Goal: Transaction & Acquisition: Download file/media

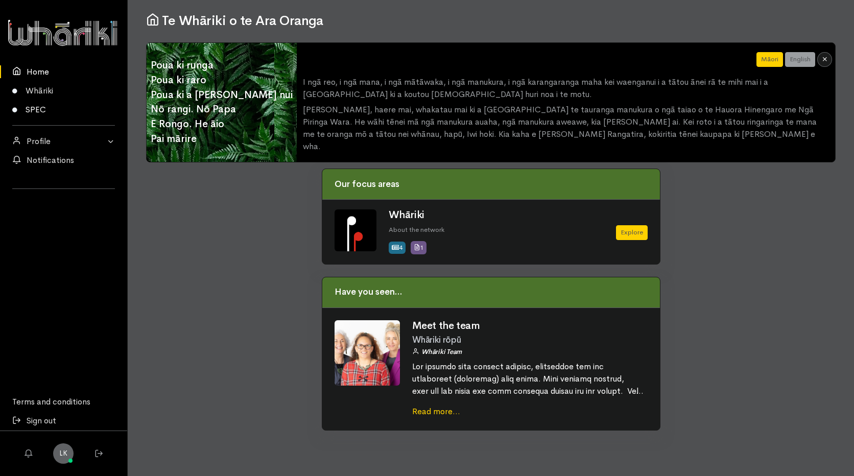
click at [34, 108] on link "SPEC" at bounding box center [63, 109] width 127 height 19
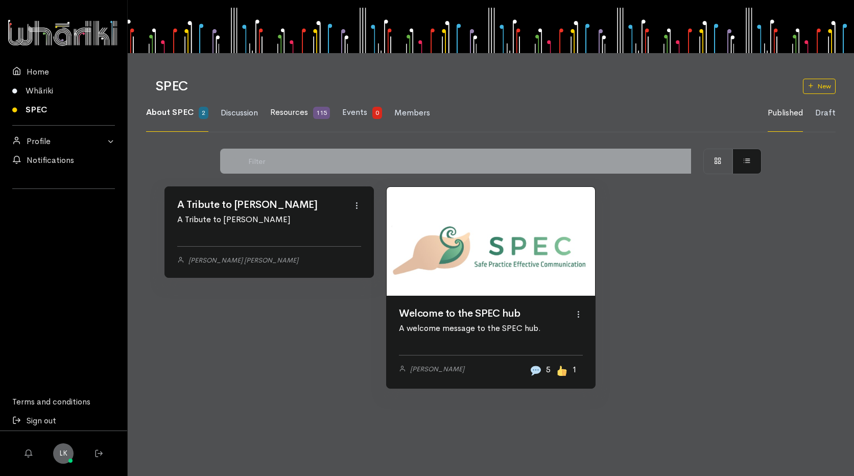
click at [299, 116] on span "Resources" at bounding box center [289, 112] width 38 height 11
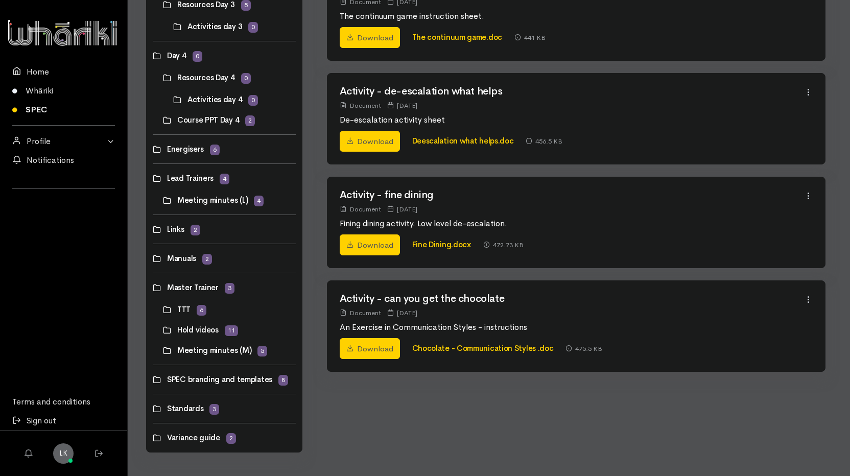
scroll to position [491, 0]
click at [153, 228] on link at bounding box center [153, 228] width 0 height 0
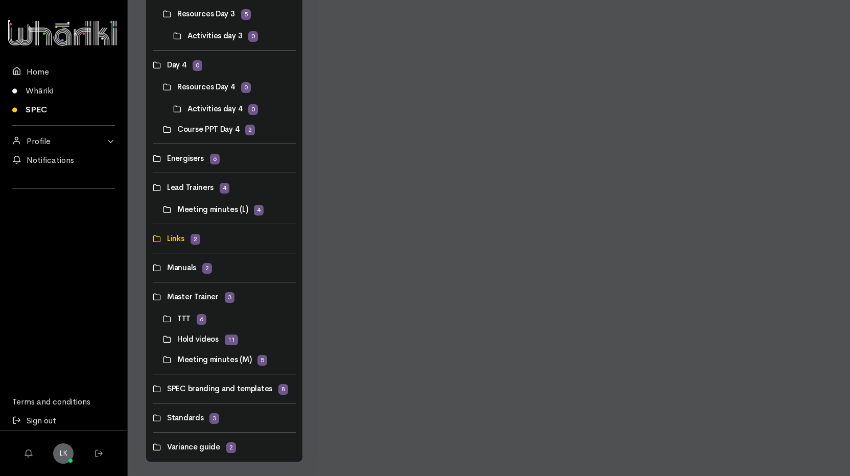
scroll to position [491, 0]
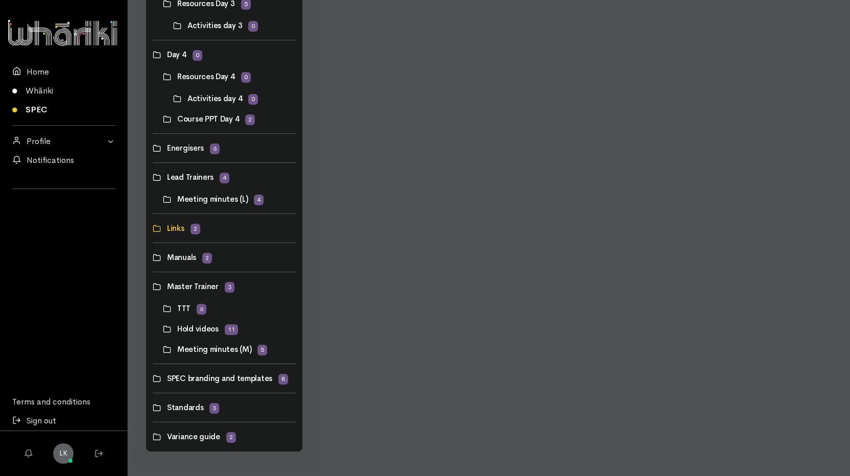
click at [163, 329] on link at bounding box center [163, 329] width 0 height 0
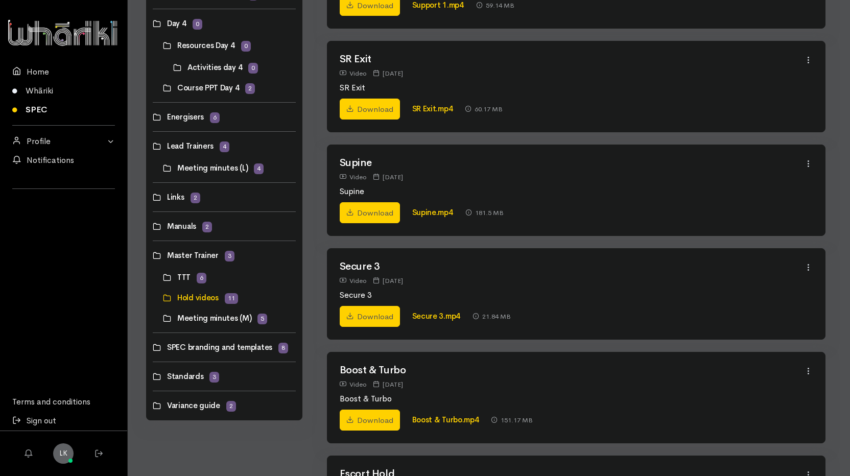
scroll to position [519, 0]
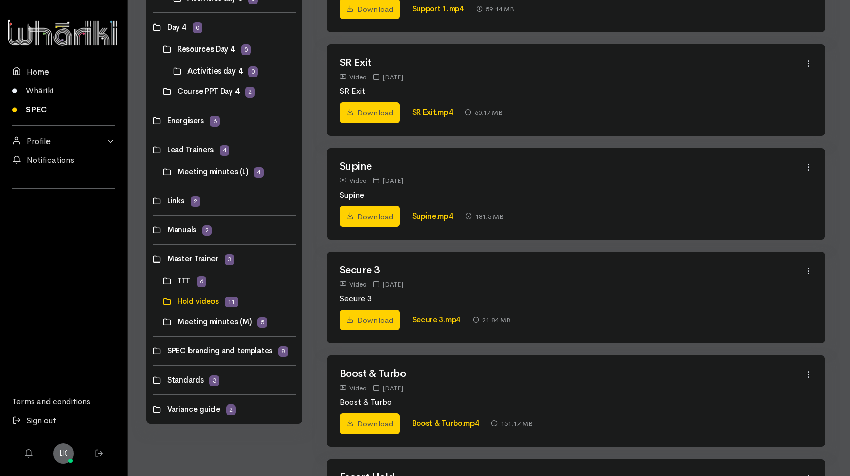
click at [163, 281] on link at bounding box center [163, 281] width 0 height 0
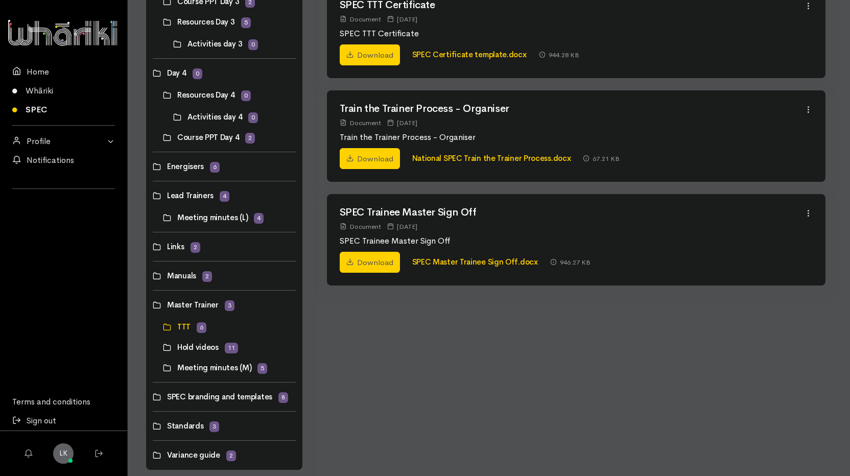
scroll to position [491, 0]
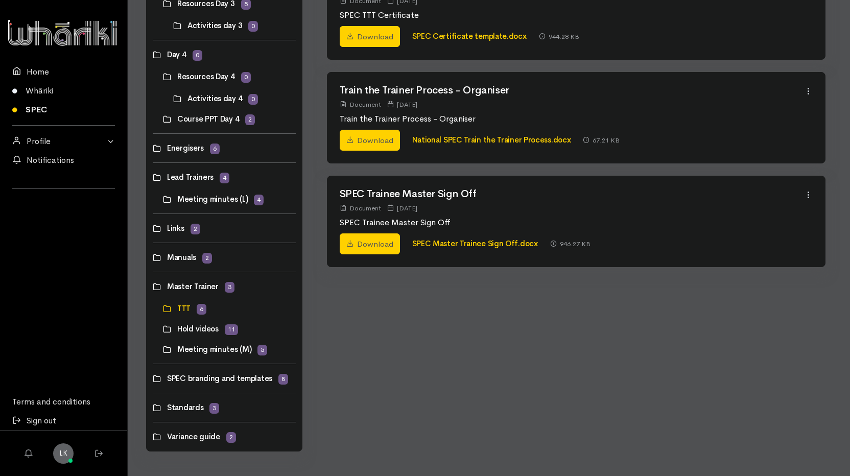
click at [153, 407] on link at bounding box center [153, 407] width 0 height 0
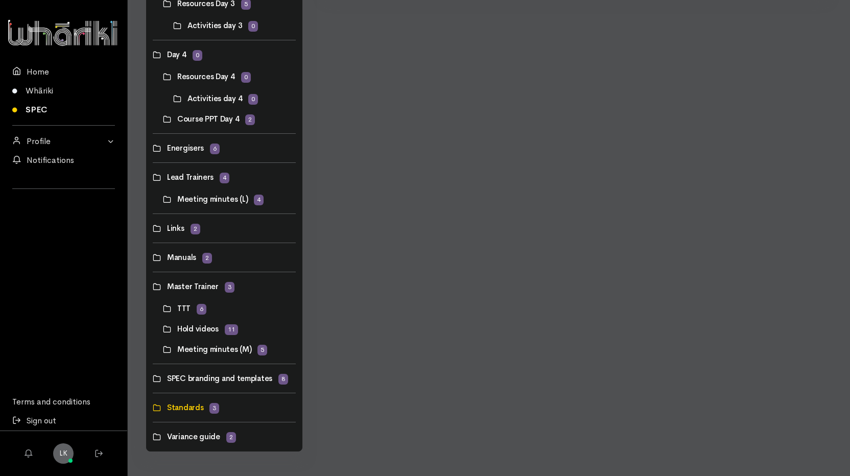
click at [153, 437] on link at bounding box center [153, 437] width 0 height 0
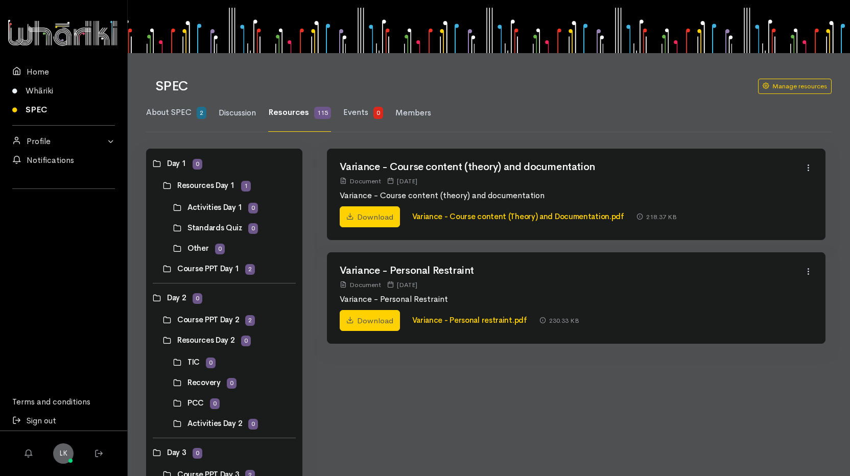
click at [163, 185] on link at bounding box center [163, 185] width 0 height 0
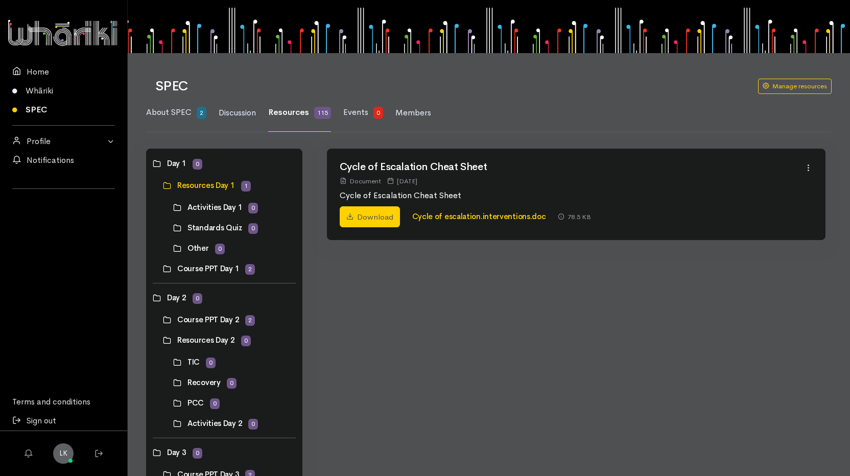
click at [173, 207] on link at bounding box center [173, 207] width 0 height 0
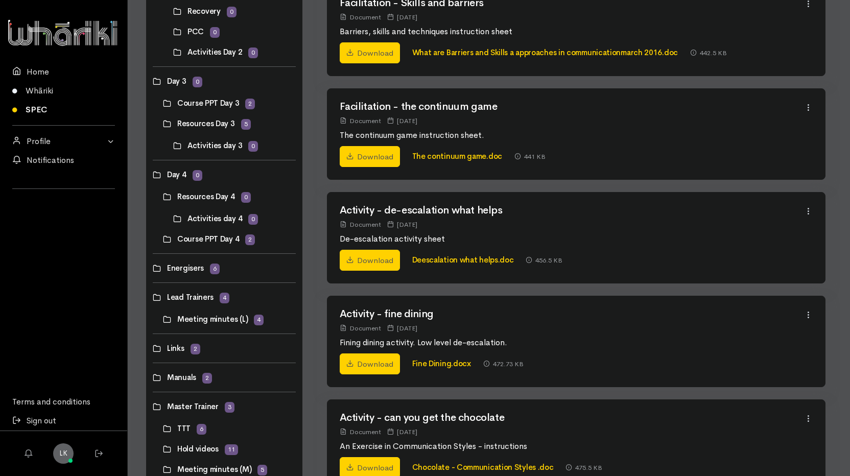
scroll to position [408, 0]
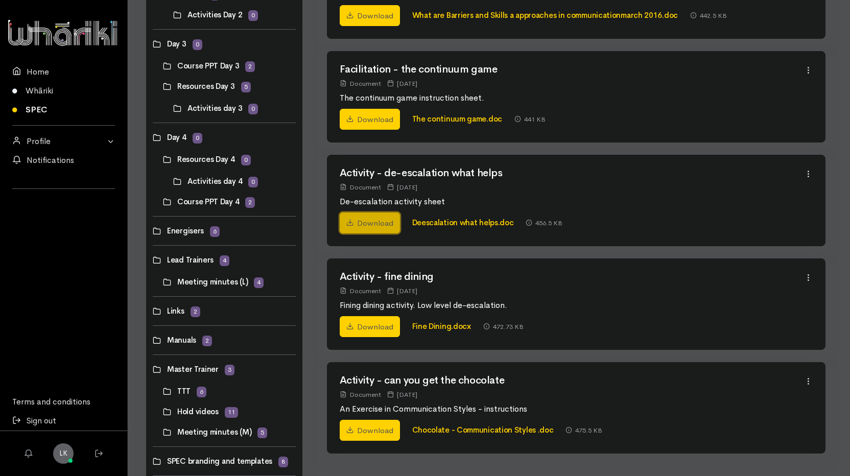
click at [383, 220] on link "Download" at bounding box center [370, 222] width 60 height 21
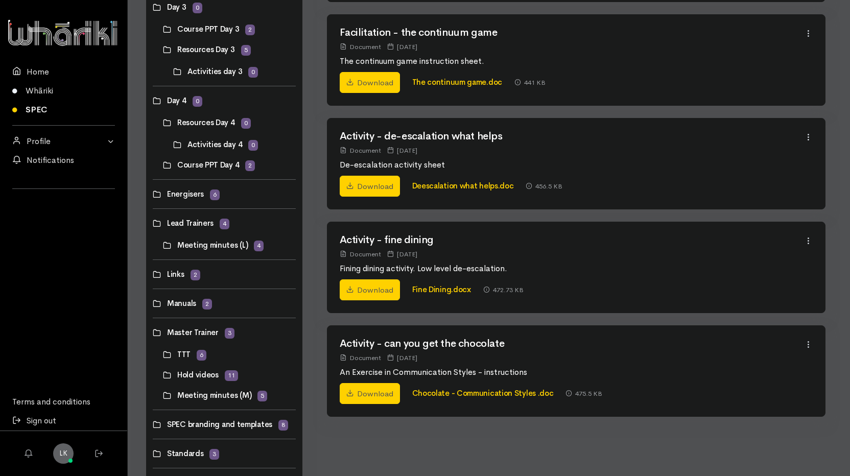
scroll to position [460, 0]
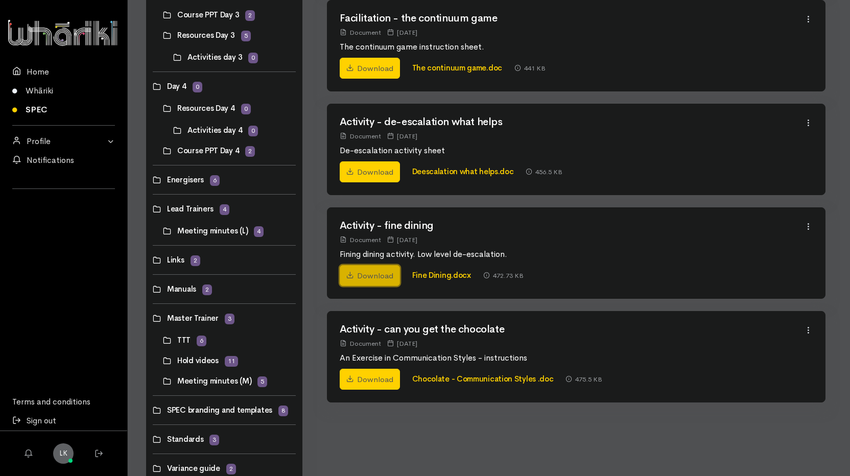
drag, startPoint x: 384, startPoint y: 273, endPoint x: 391, endPoint y: 273, distance: 6.6
click at [384, 273] on link "Download" at bounding box center [370, 275] width 60 height 21
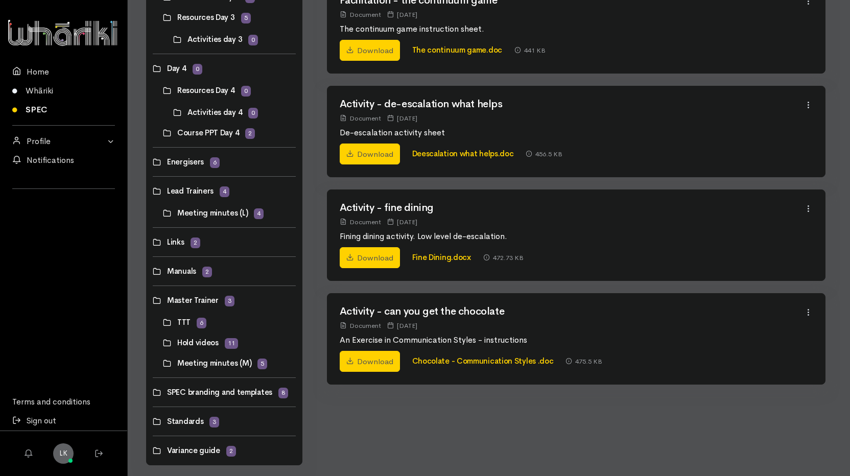
scroll to position [491, 0]
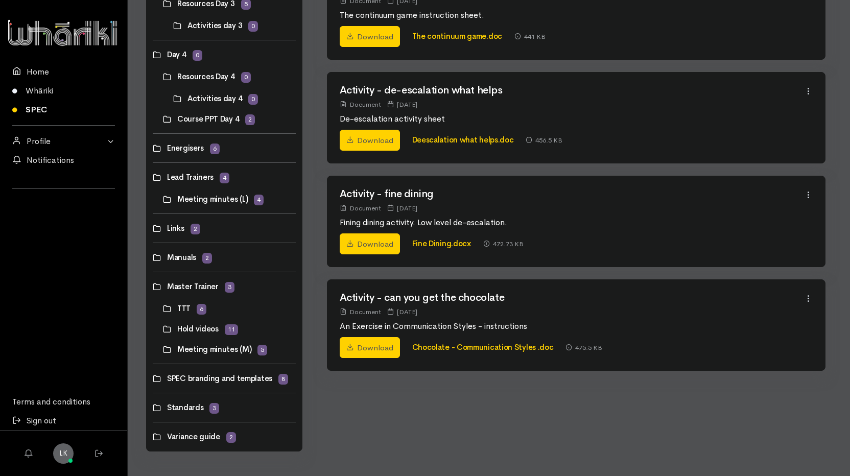
click at [844, 83] on div "Day 1 0 Resources Day 1 1 0" at bounding box center [489, 66] width 722 height 819
click at [153, 228] on link at bounding box center [153, 228] width 0 height 0
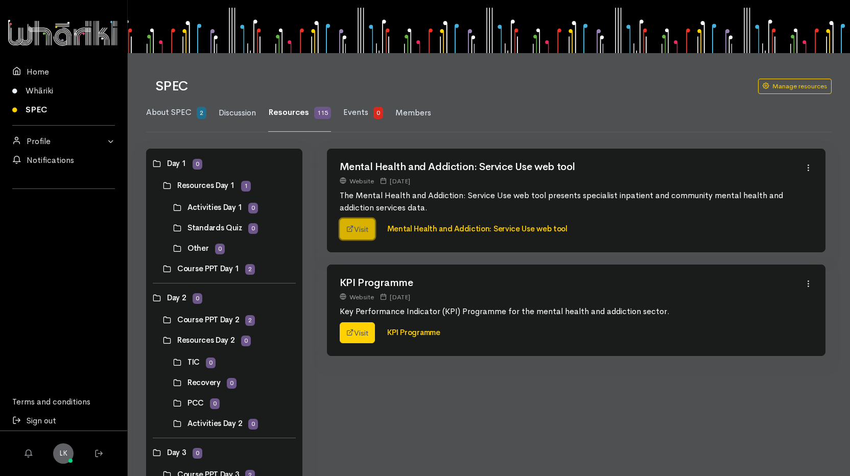
click at [362, 227] on link "Visit" at bounding box center [357, 229] width 35 height 21
